Goal: Transaction & Acquisition: Purchase product/service

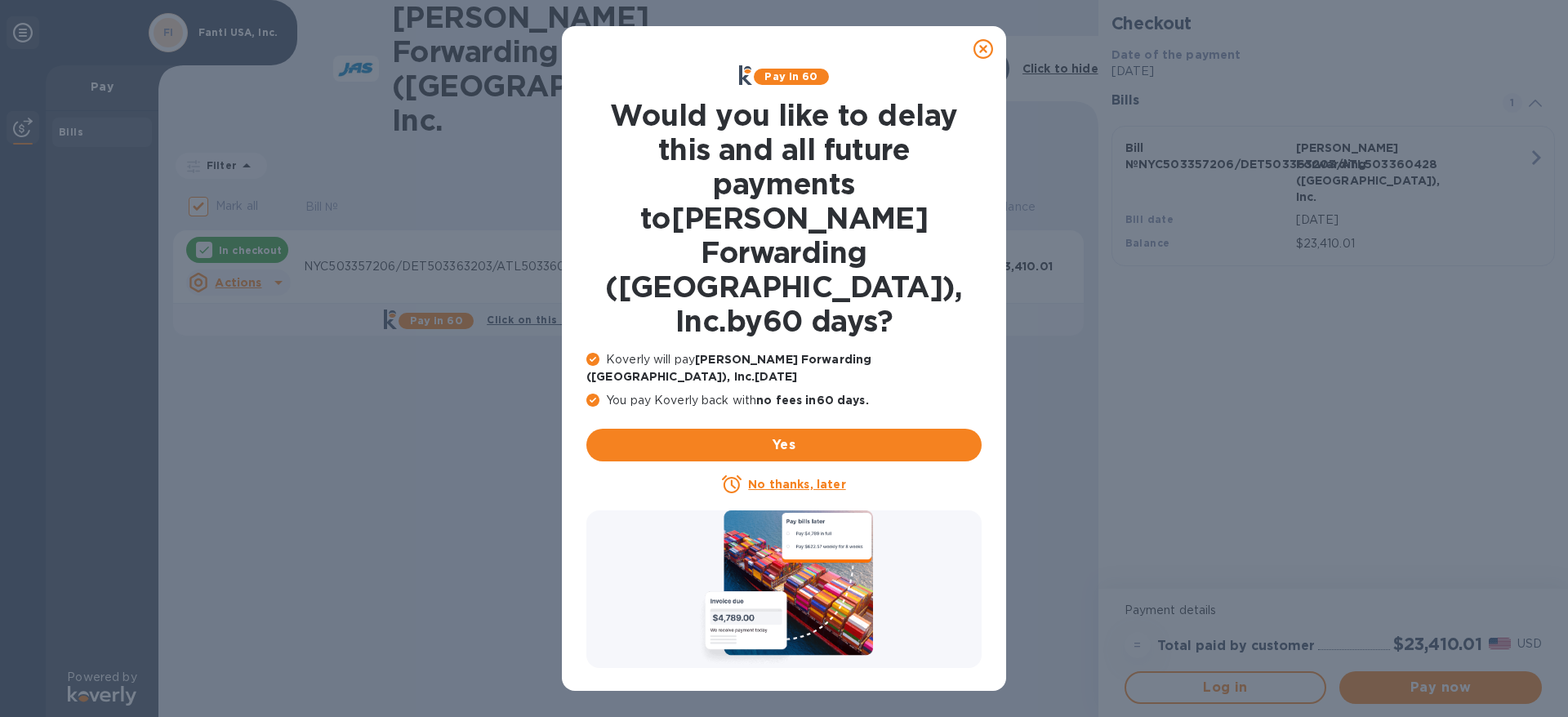
click at [983, 43] on icon at bounding box center [983, 49] width 20 height 20
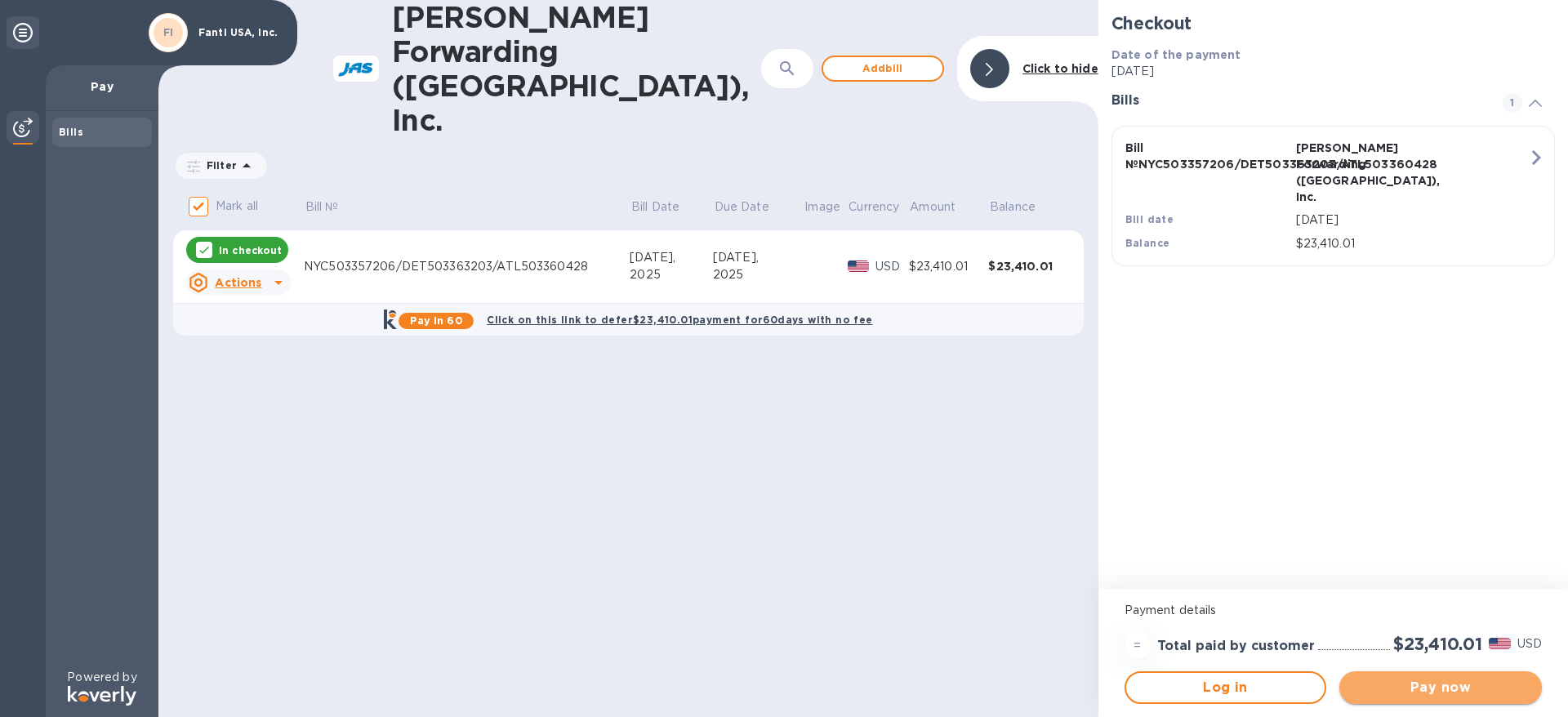
click at [1449, 688] on span "Pay now" at bounding box center [1440, 688] width 176 height 20
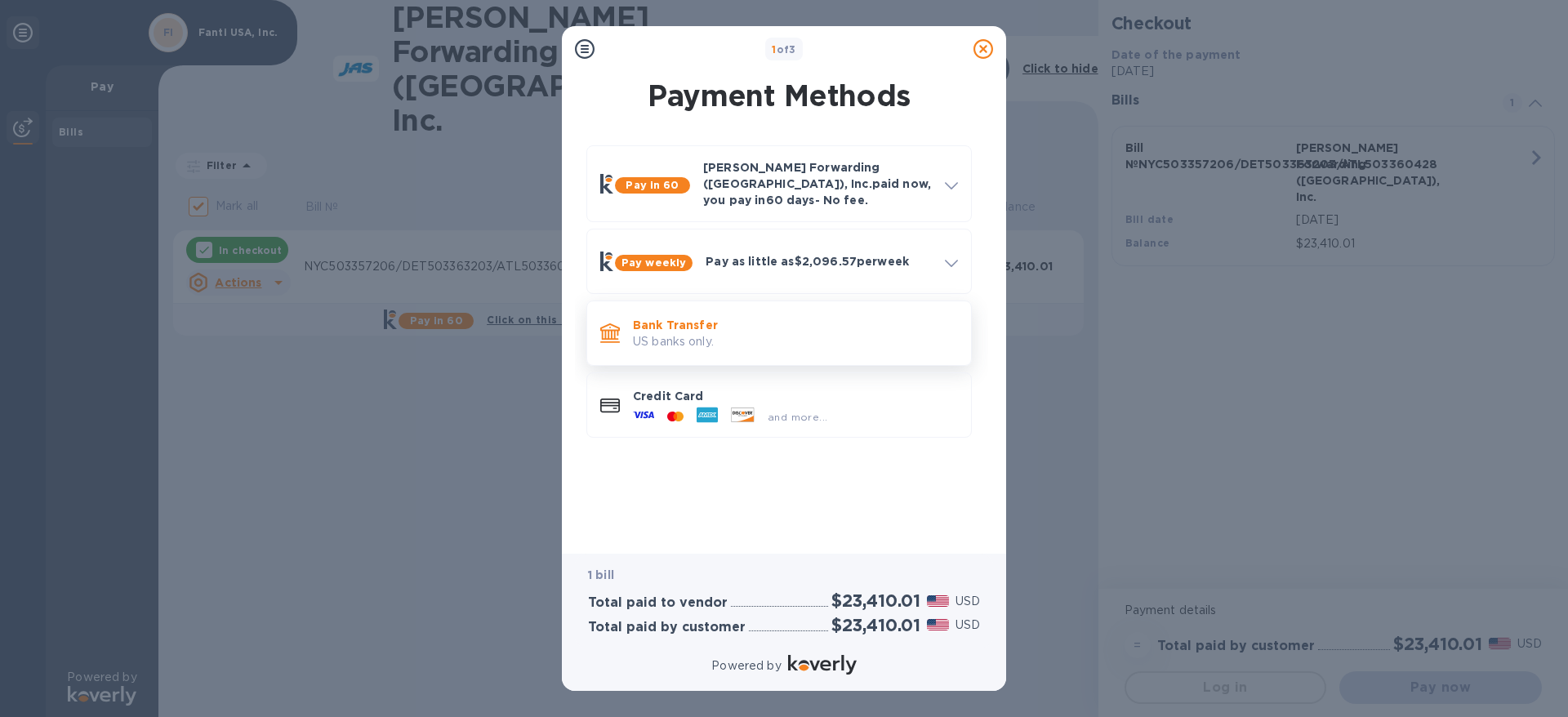
click at [764, 319] on p "Bank Transfer" at bounding box center [795, 326] width 325 height 17
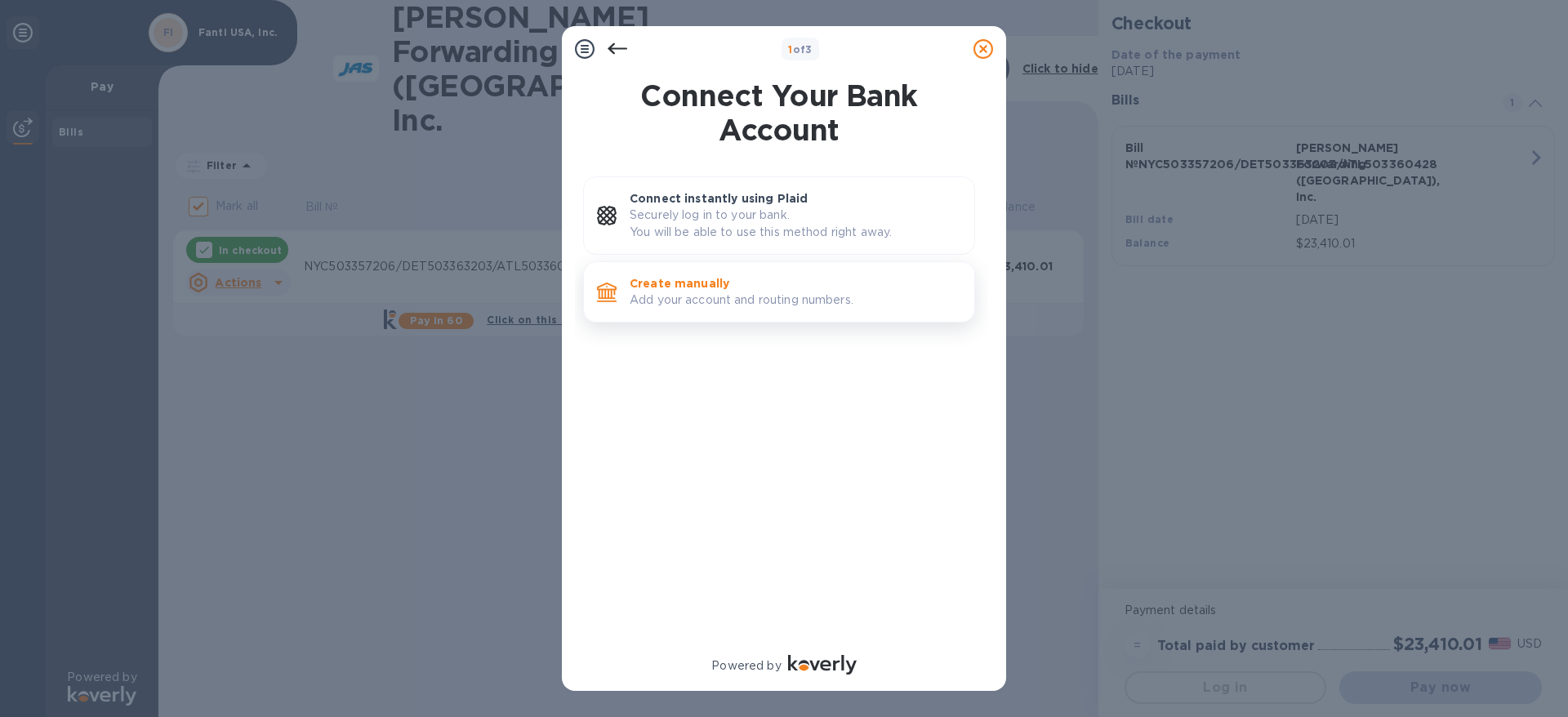
click at [793, 293] on p "Add your account and routing numbers." at bounding box center [795, 300] width 331 height 17
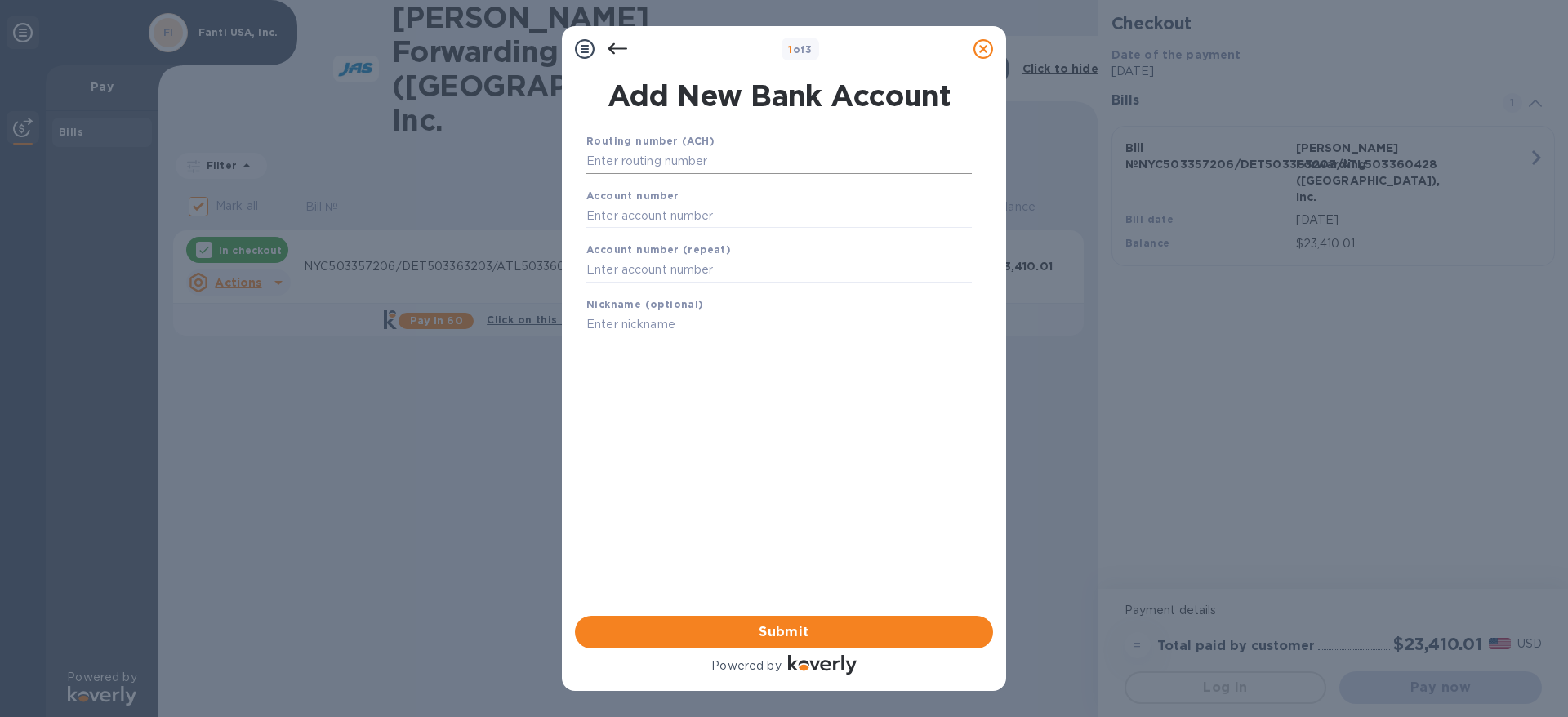
click at [663, 158] on input "text" at bounding box center [779, 162] width 385 height 25
paste input "043318092"
type input "043318092"
type input "95859384"
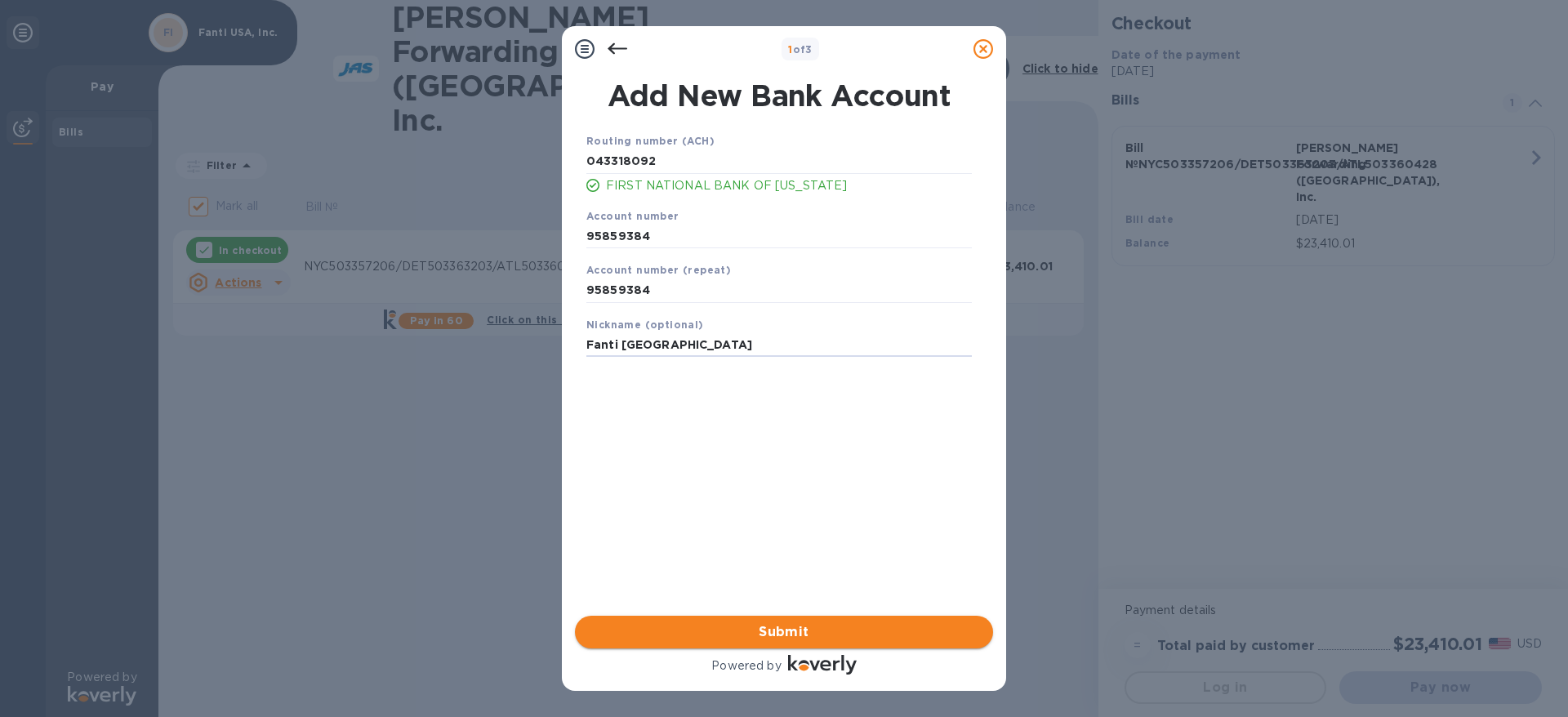
type input "Fanti [GEOGRAPHIC_DATA]"
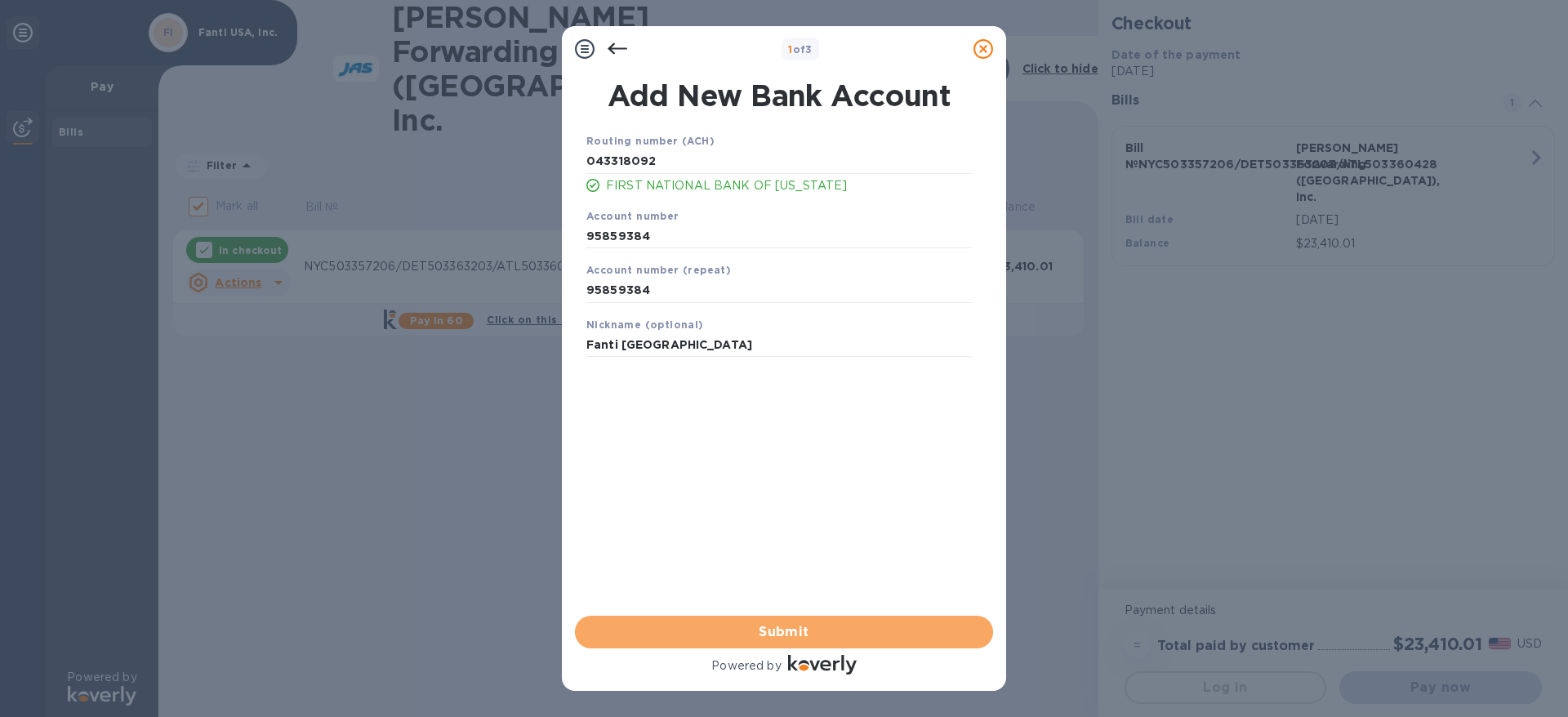
click at [795, 627] on span "Submit" at bounding box center [784, 632] width 392 height 20
